Goal: Task Accomplishment & Management: Use online tool/utility

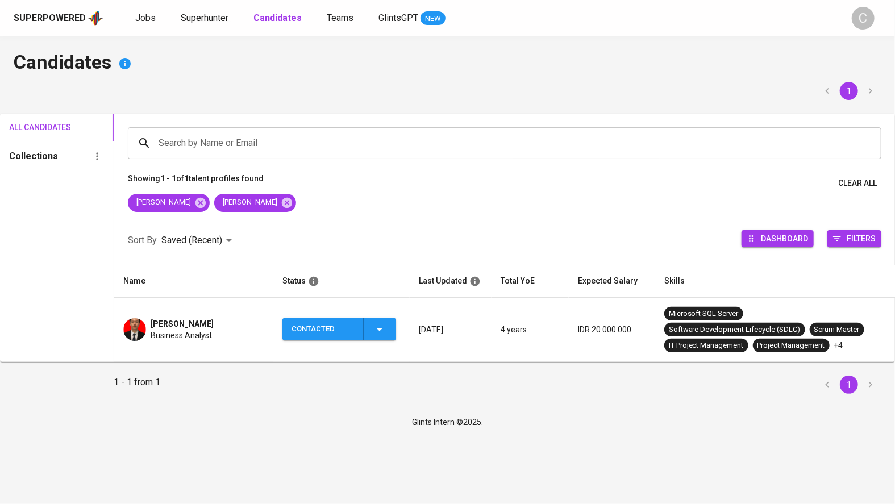
click at [203, 13] on span "Superhunter" at bounding box center [205, 18] width 48 height 11
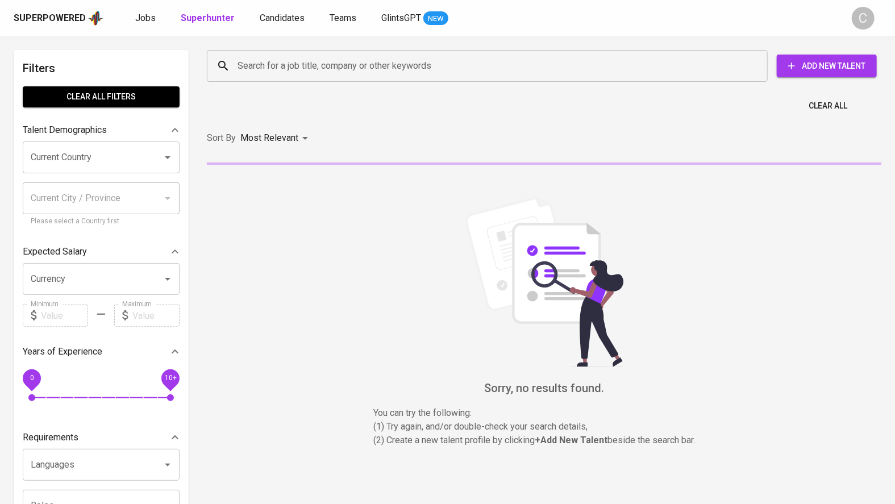
click at [267, 64] on input "Search for a job title, company or other keywords" at bounding box center [490, 66] width 511 height 22
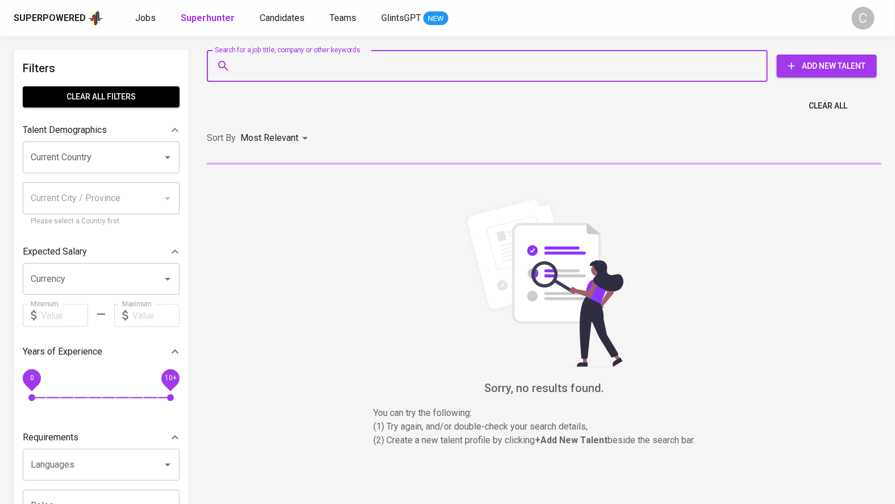
paste input "[EMAIL_ADDRESS][DOMAIN_NAME]"
type input "[EMAIL_ADDRESS][DOMAIN_NAME]"
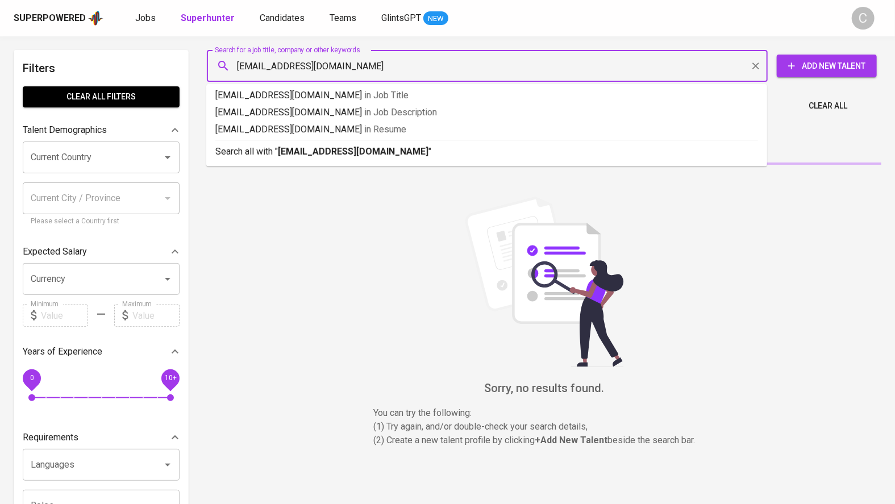
click at [304, 152] on b "[EMAIL_ADDRESS][DOMAIN_NAME]" at bounding box center [353, 151] width 151 height 11
click at [339, 151] on div "Sort By Most Relevant MOST_RELEVANT" at bounding box center [544, 138] width 688 height 35
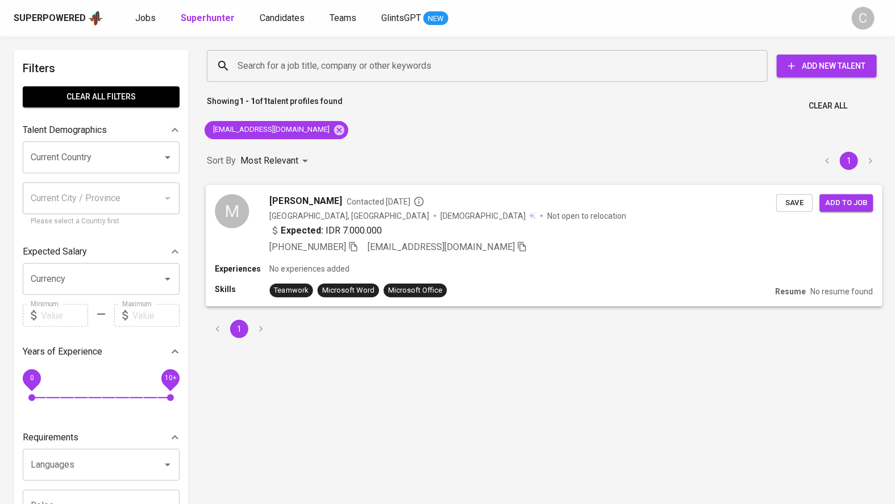
click at [539, 234] on div "Expected: IDR 7.000.000" at bounding box center [523, 231] width 507 height 16
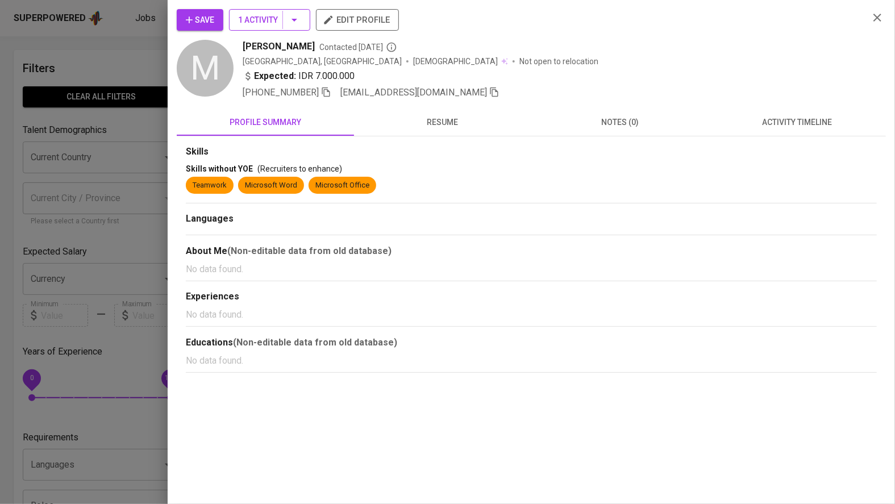
click at [270, 13] on span "1 Activity" at bounding box center [269, 20] width 63 height 14
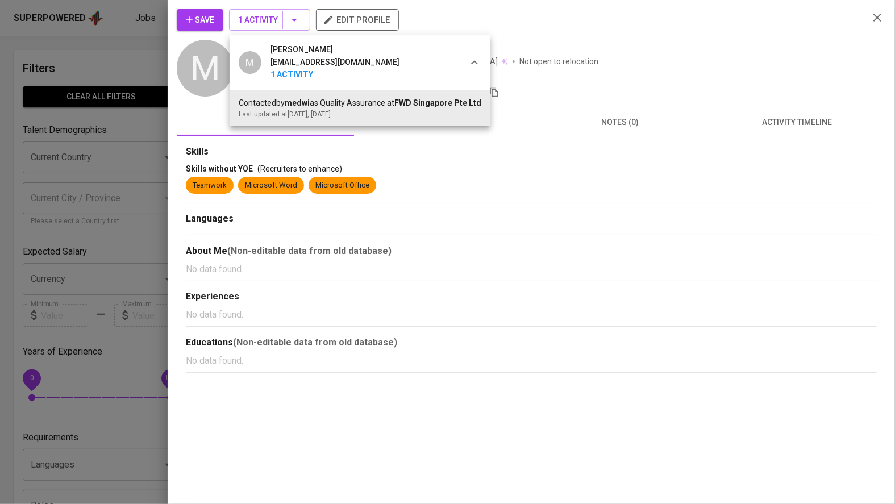
click at [138, 253] on div at bounding box center [447, 252] width 895 height 504
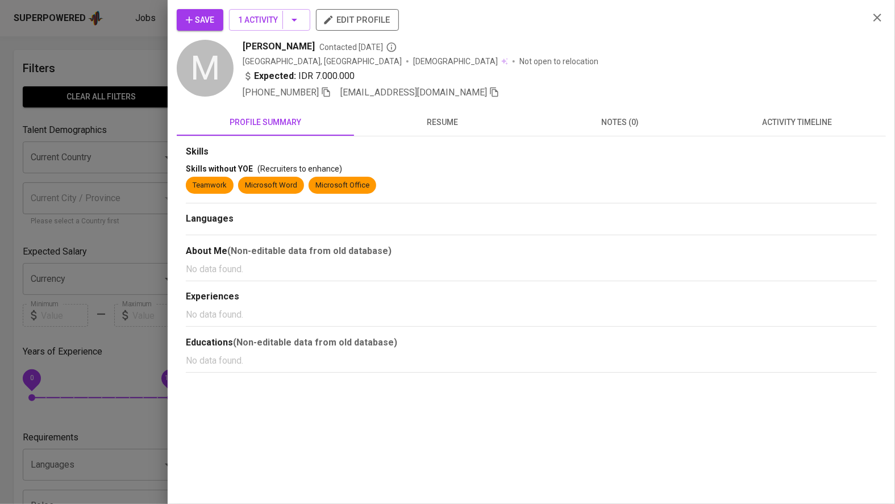
click at [153, 258] on div at bounding box center [447, 252] width 895 height 504
